Goal: Contribute content

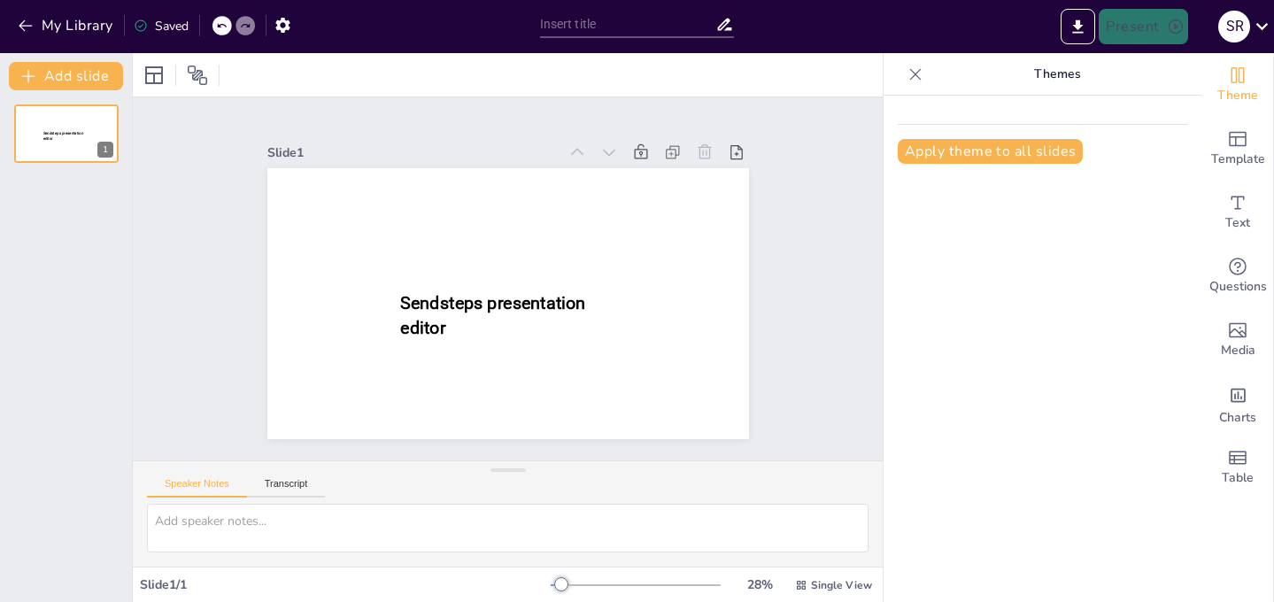
type input "New Sendsteps"
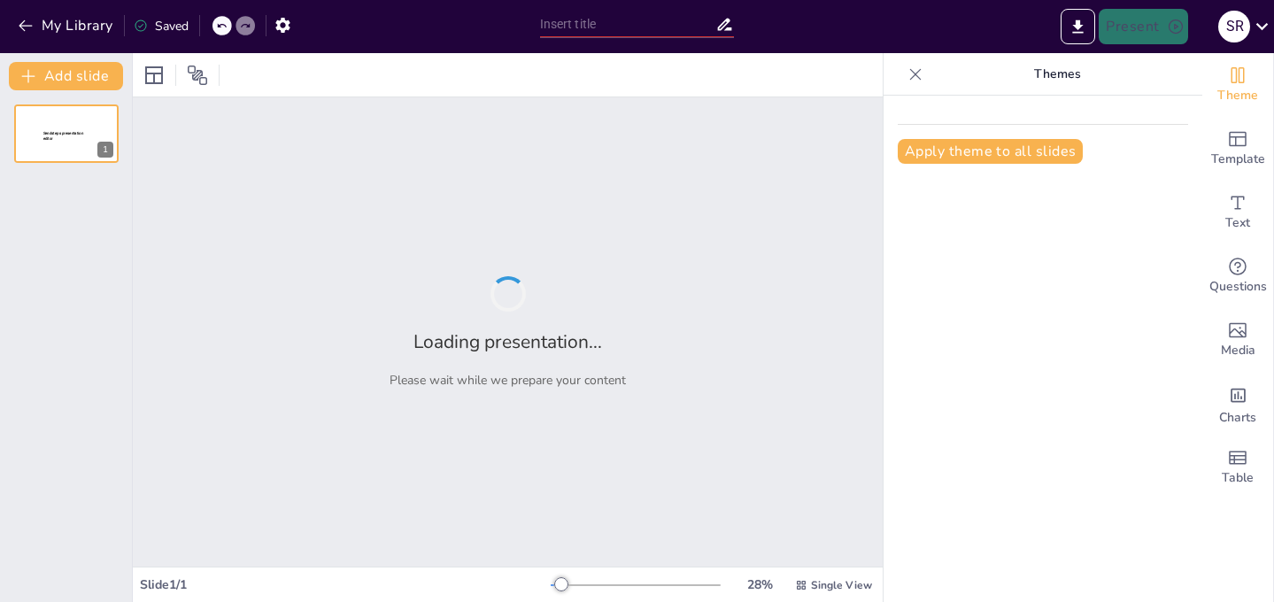
type input "Fases de la Mitosis"
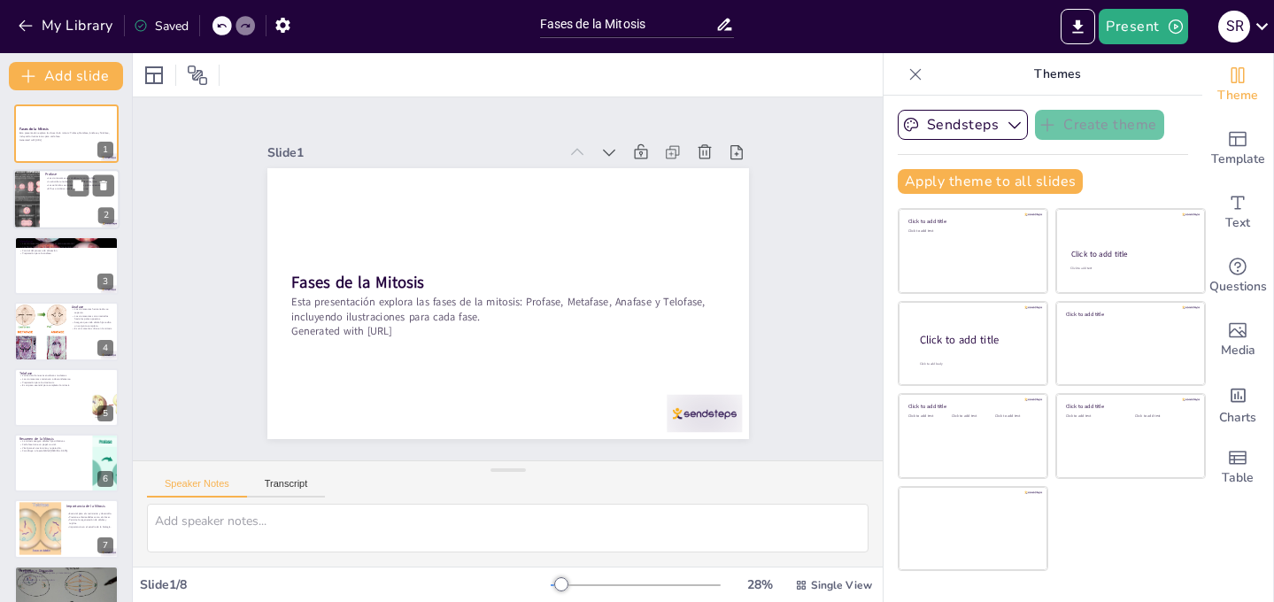
click at [65, 192] on div at bounding box center [66, 200] width 106 height 60
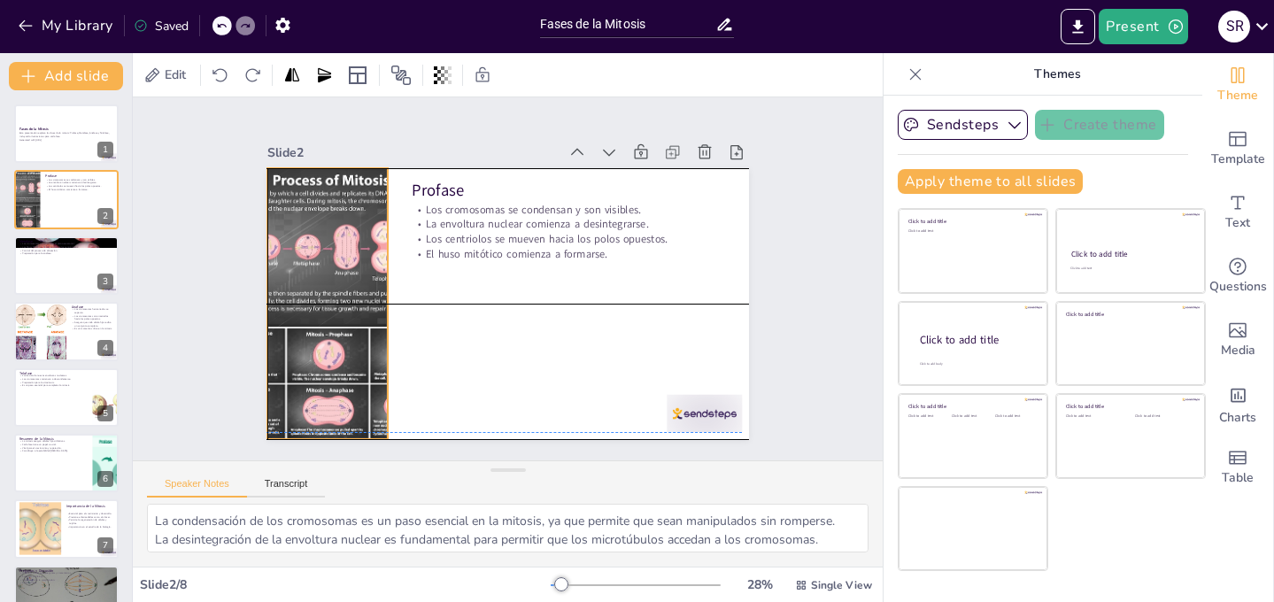
click at [336, 285] on div at bounding box center [339, 210] width 351 height 359
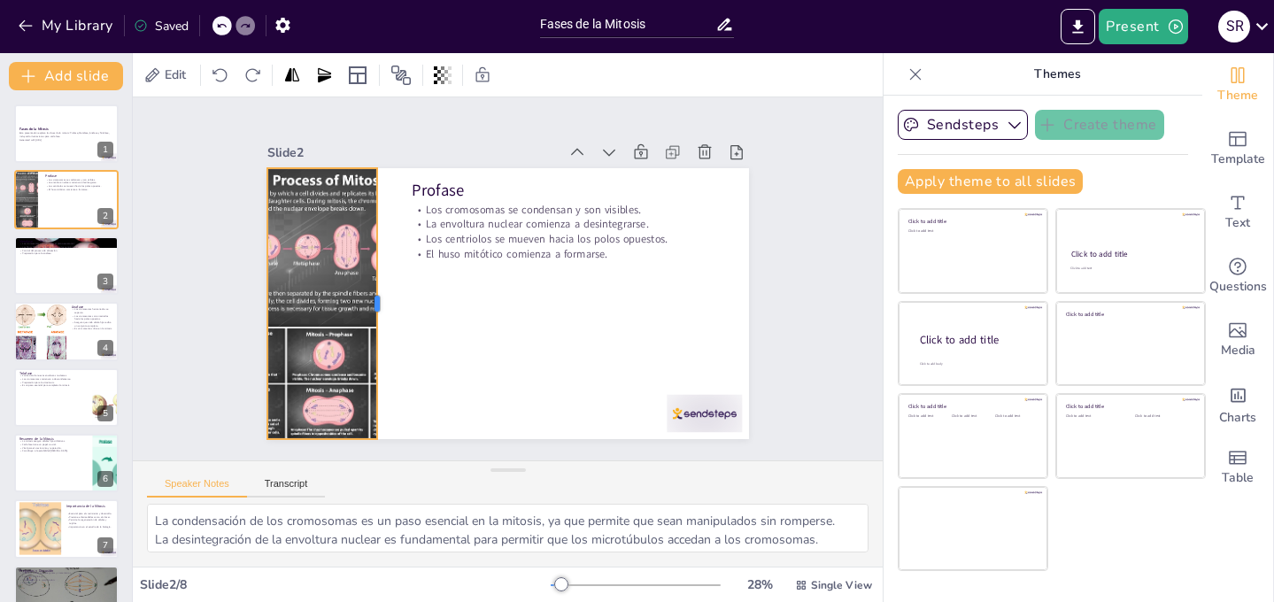
drag, startPoint x: 389, startPoint y: 304, endPoint x: 377, endPoint y: 388, distance: 84.9
click at [508, 300] on div at bounding box center [593, 187] width 171 height 228
click at [52, 280] on div at bounding box center [66, 266] width 106 height 60
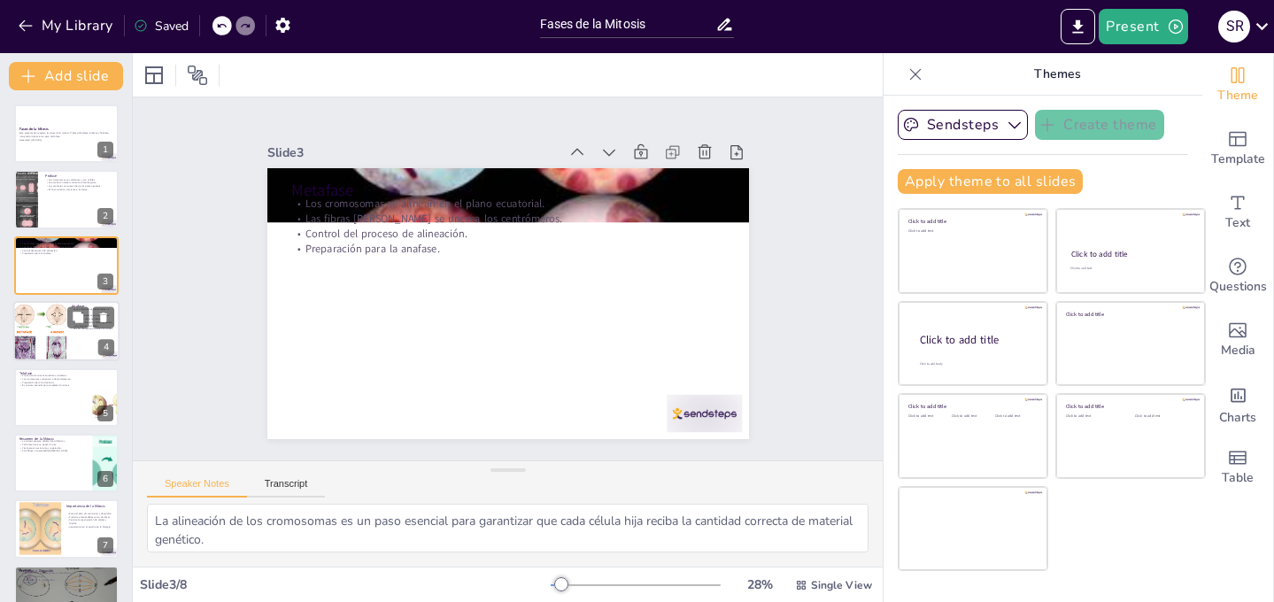
click at [52, 339] on div at bounding box center [40, 331] width 119 height 60
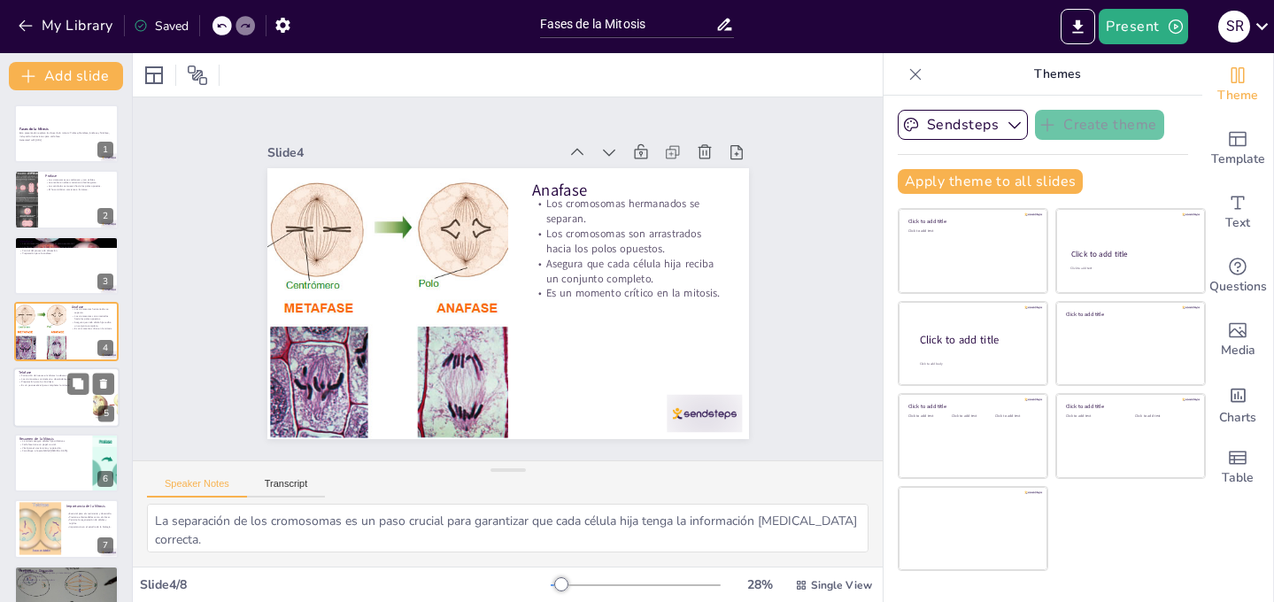
click at [74, 398] on div at bounding box center [66, 398] width 106 height 60
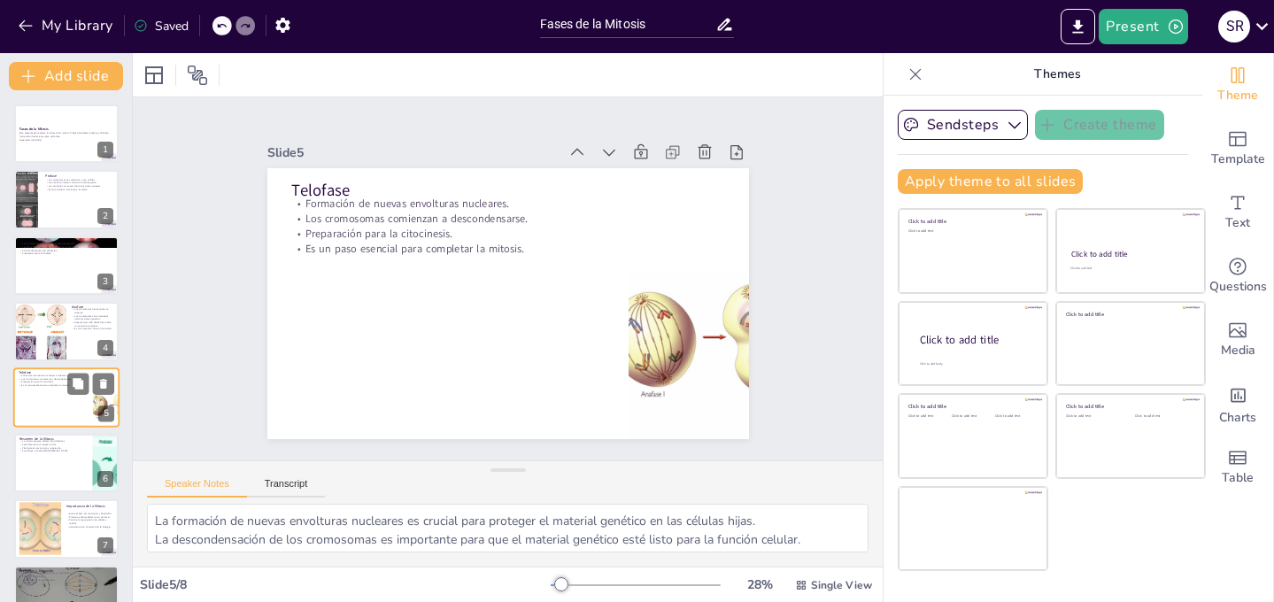
scroll to position [36, 0]
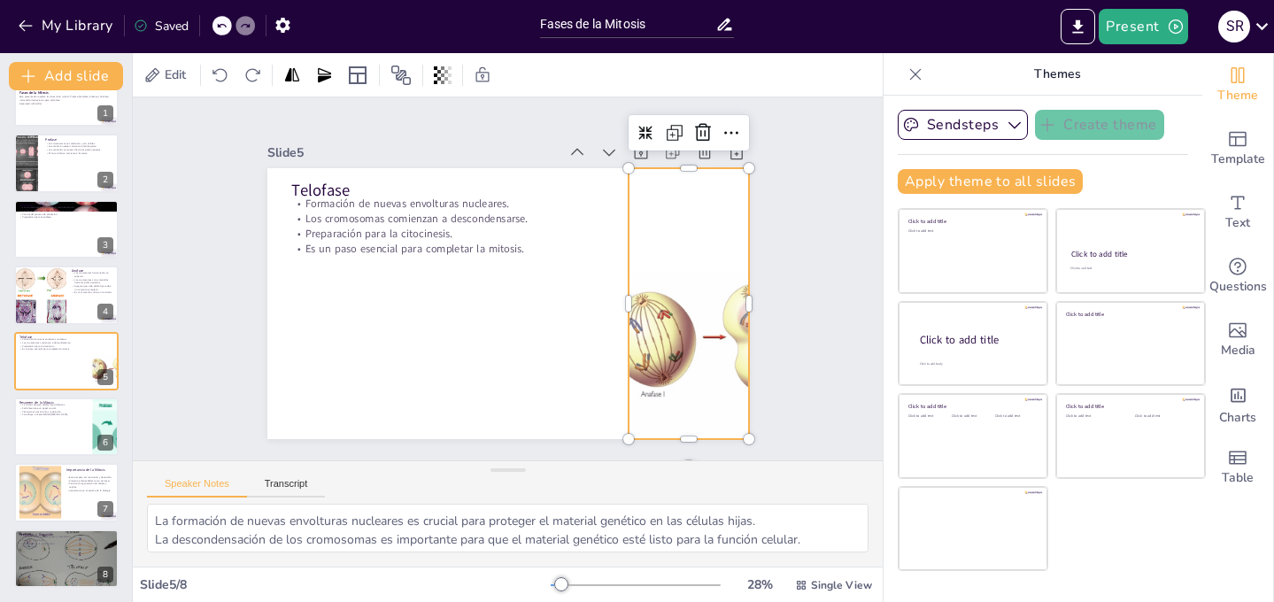
click at [671, 382] on div at bounding box center [576, 448] width 439 height 491
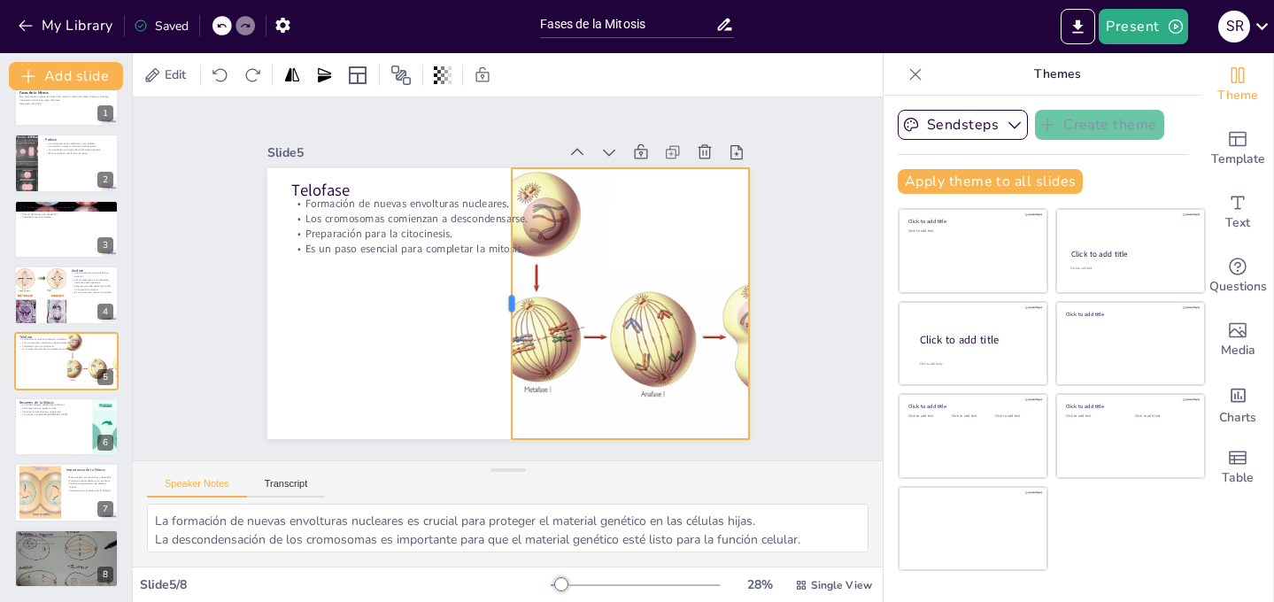
drag, startPoint x: 627, startPoint y: 306, endPoint x: 510, endPoint y: 361, distance: 129.1
click at [510, 361] on div at bounding box center [496, 301] width 97 height 262
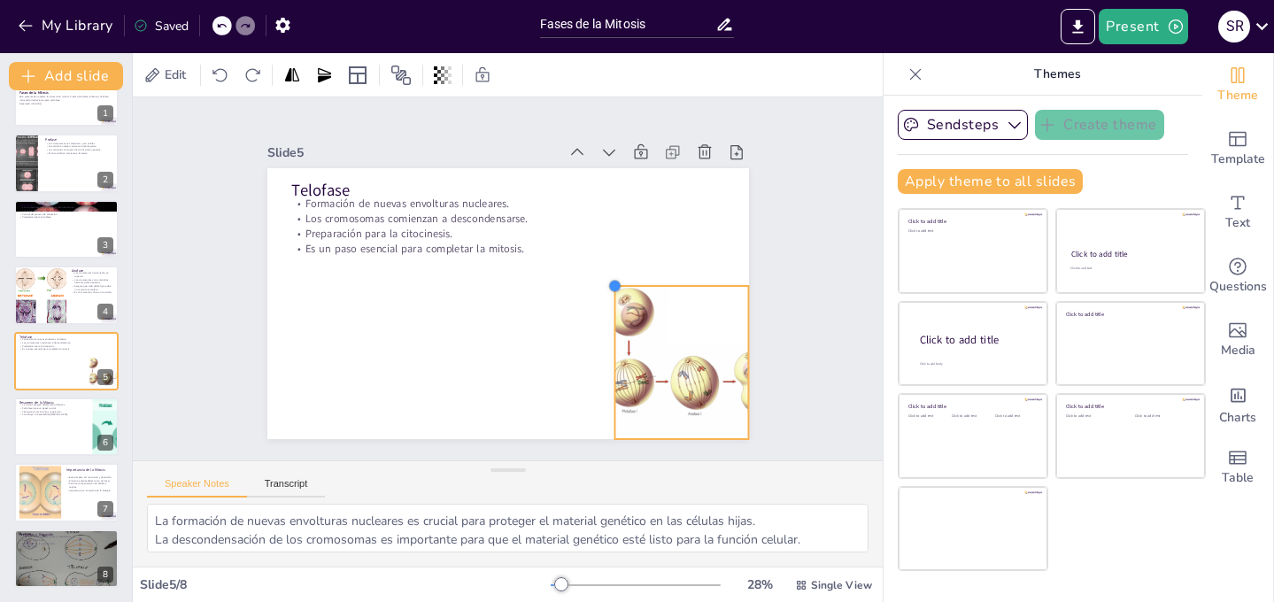
drag, startPoint x: 513, startPoint y: 172, endPoint x: 631, endPoint y: 313, distance: 184.1
click at [631, 313] on div "Telofase Formación de nuevas envolturas nucleares. Los cromosomas comienzan a d…" at bounding box center [487, 264] width 502 height 549
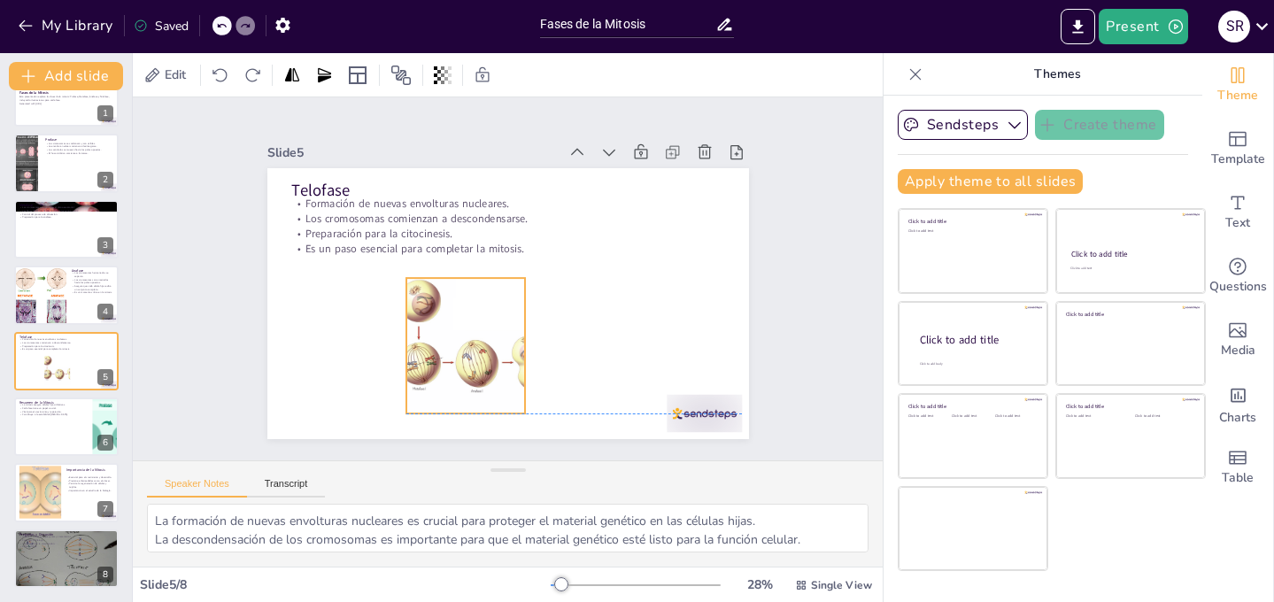
drag, startPoint x: 674, startPoint y: 352, endPoint x: 449, endPoint y: 329, distance: 226.1
click at [449, 329] on div at bounding box center [468, 334] width 242 height 207
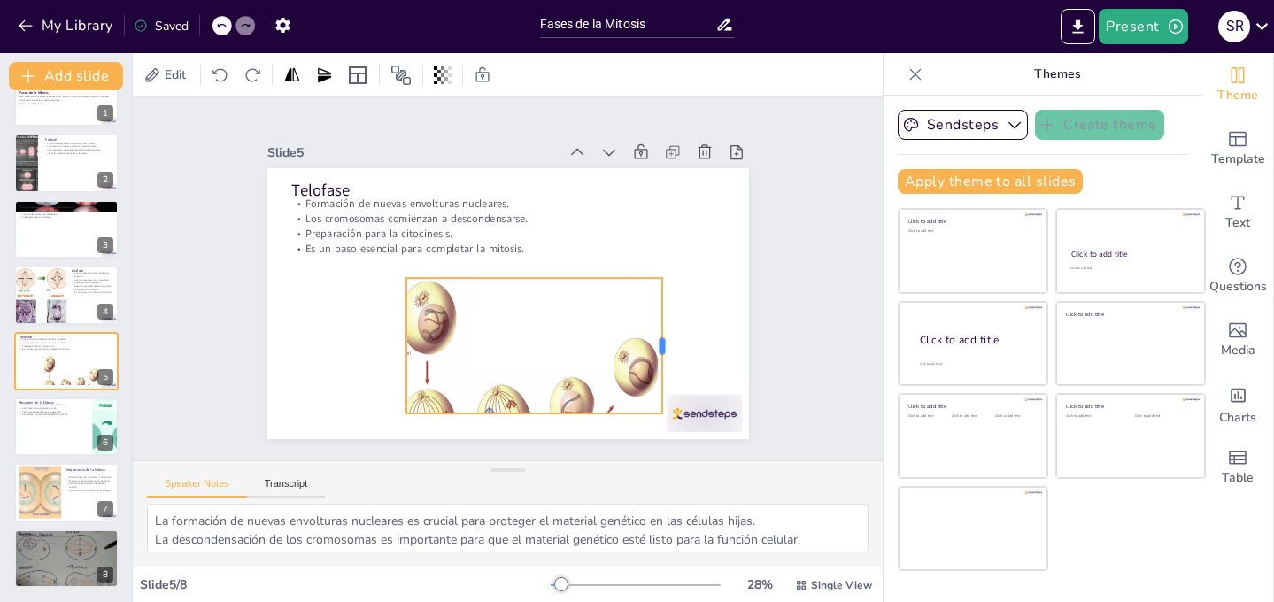
drag, startPoint x: 529, startPoint y: 343, endPoint x: 666, endPoint y: 347, distance: 137.3
click at [654, 355] on div at bounding box center [614, 417] width 80 height 125
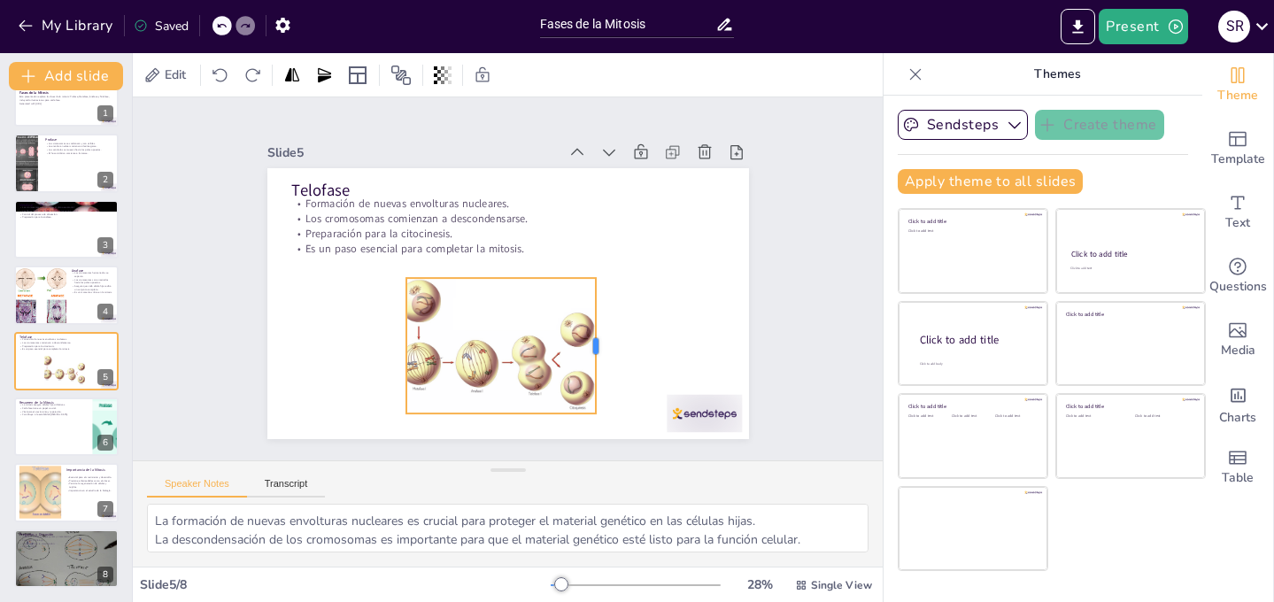
drag, startPoint x: 530, startPoint y: 345, endPoint x: 601, endPoint y: 360, distance: 72.4
click at [569, 360] on div at bounding box center [510, 395] width 118 height 91
drag, startPoint x: 402, startPoint y: 346, endPoint x: 388, endPoint y: 346, distance: 14.2
click at [388, 228] on div at bounding box center [396, 193] width 129 height 68
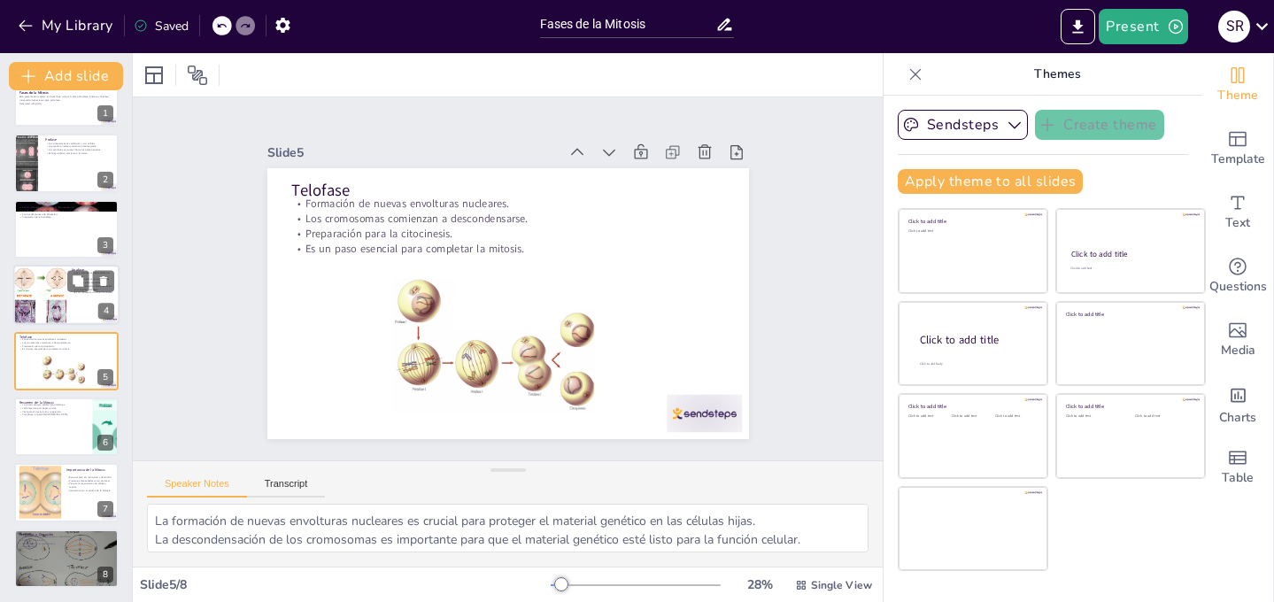
click at [69, 304] on div at bounding box center [66, 295] width 106 height 60
type textarea "La separación de los cromosomas es un paso crucial para garantizar que cada cél…"
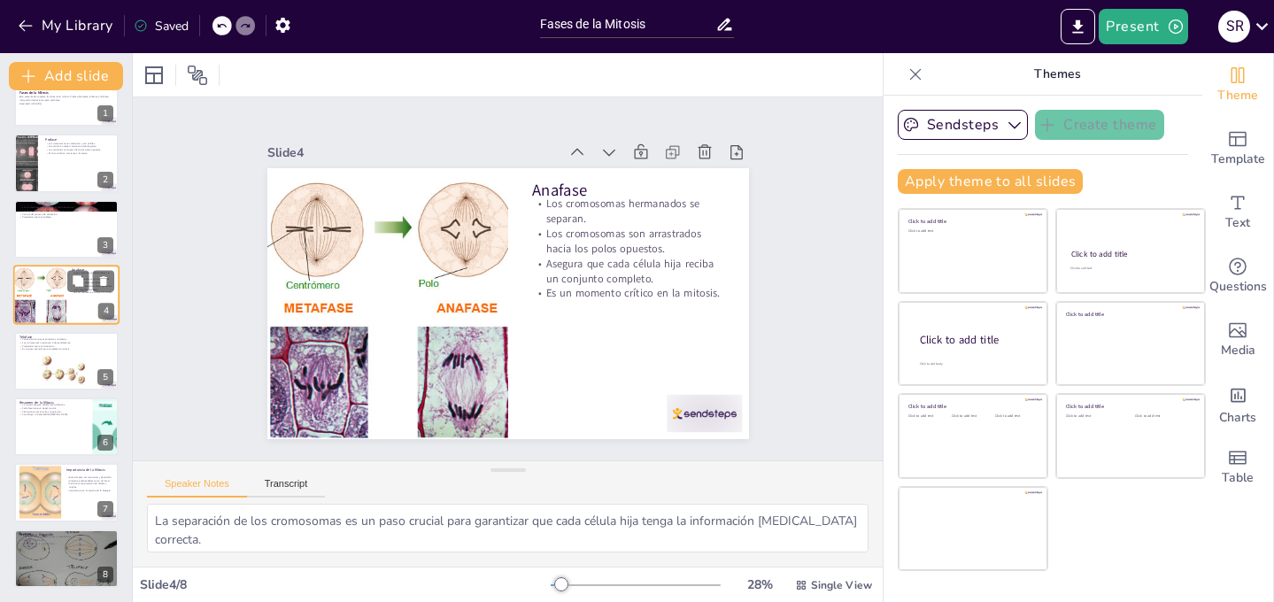
scroll to position [0, 0]
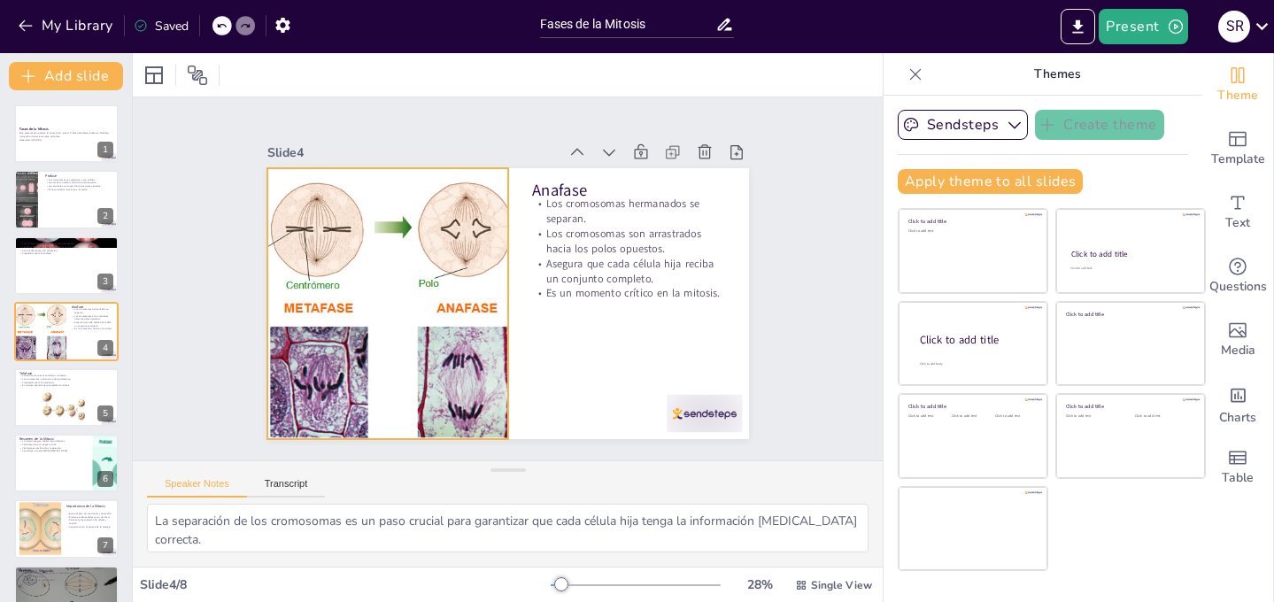
click at [417, 329] on div at bounding box center [496, 156] width 326 height 563
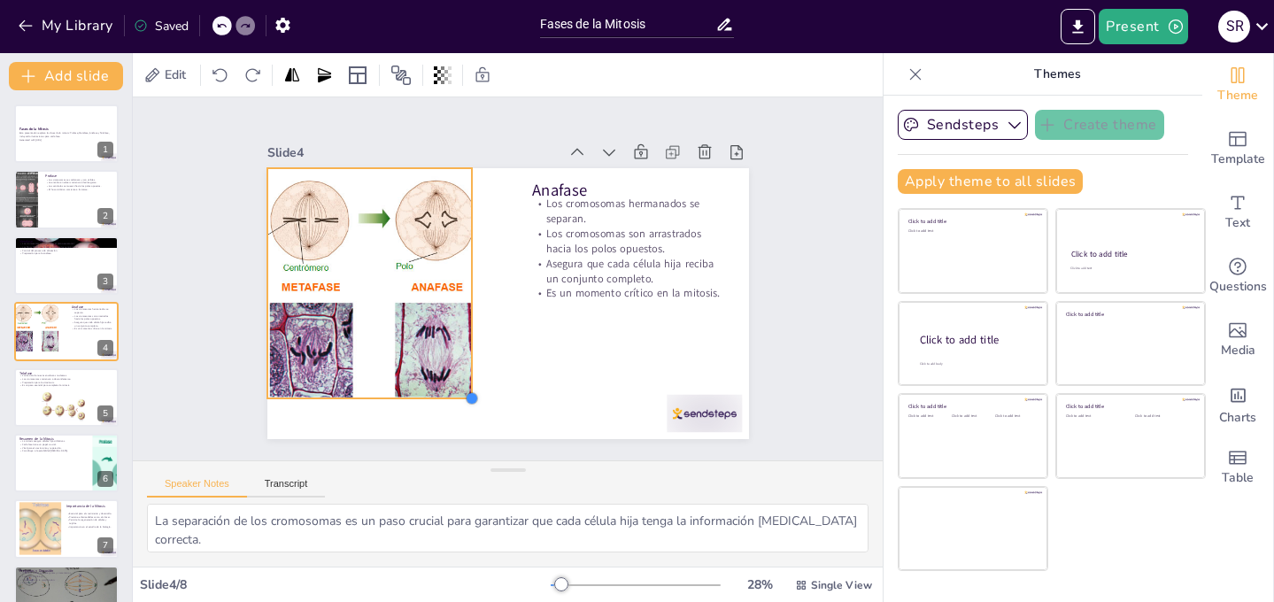
drag, startPoint x: 508, startPoint y: 438, endPoint x: 468, endPoint y: 396, distance: 58.3
click at [411, 354] on div at bounding box center [401, 344] width 20 height 20
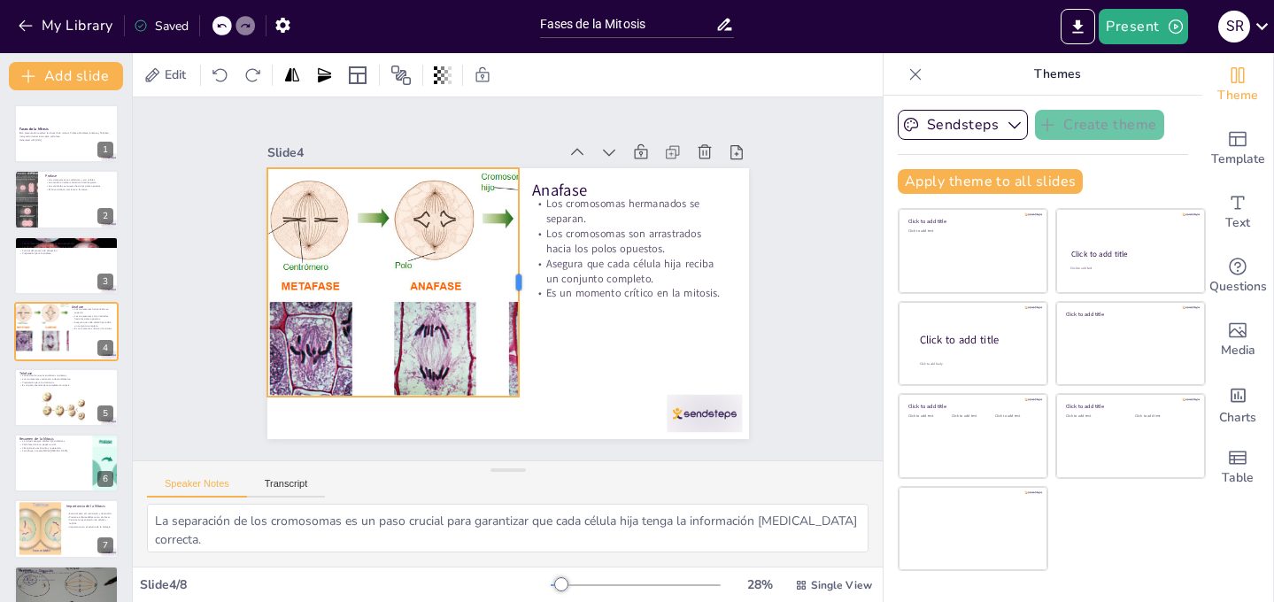
drag, startPoint x: 472, startPoint y: 287, endPoint x: 520, endPoint y: 315, distance: 55.6
click at [521, 316] on div at bounding box center [524, 287] width 84 height 221
